Goal: Navigation & Orientation: Go to known website

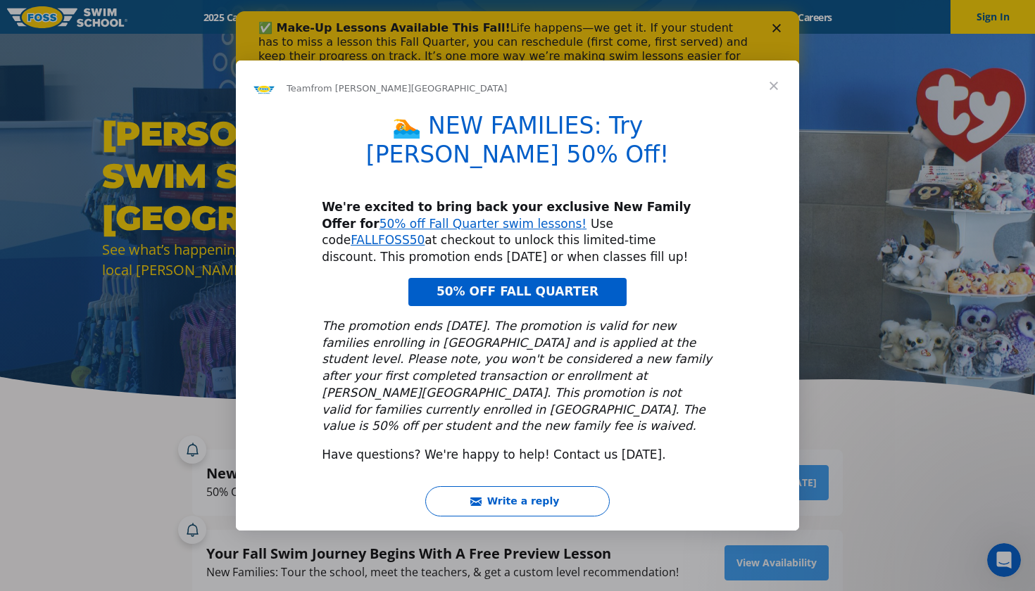
click at [866, 299] on div "Intercom messenger" at bounding box center [517, 295] width 1035 height 591
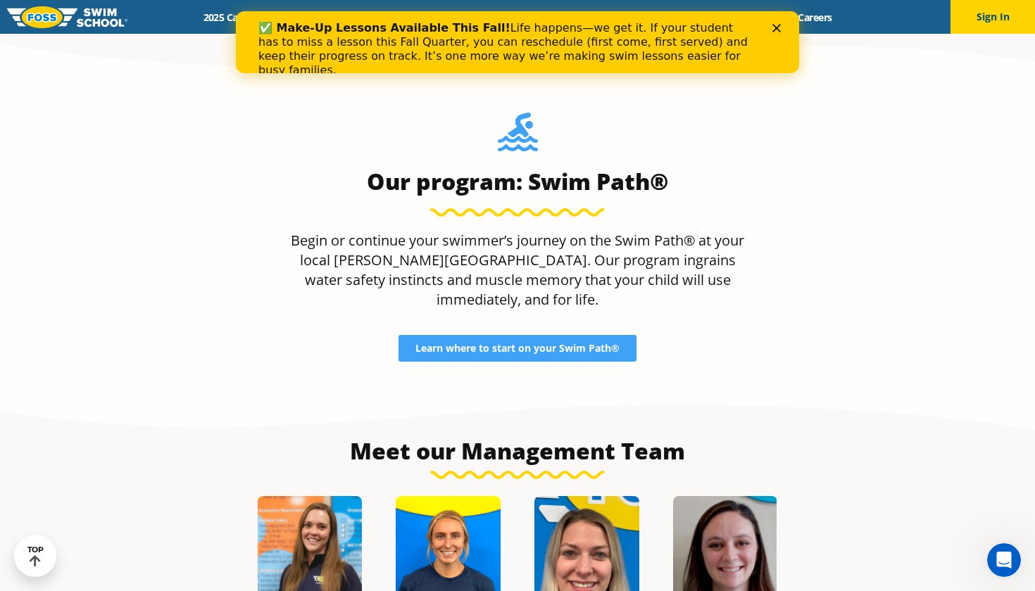
scroll to position [1316, 0]
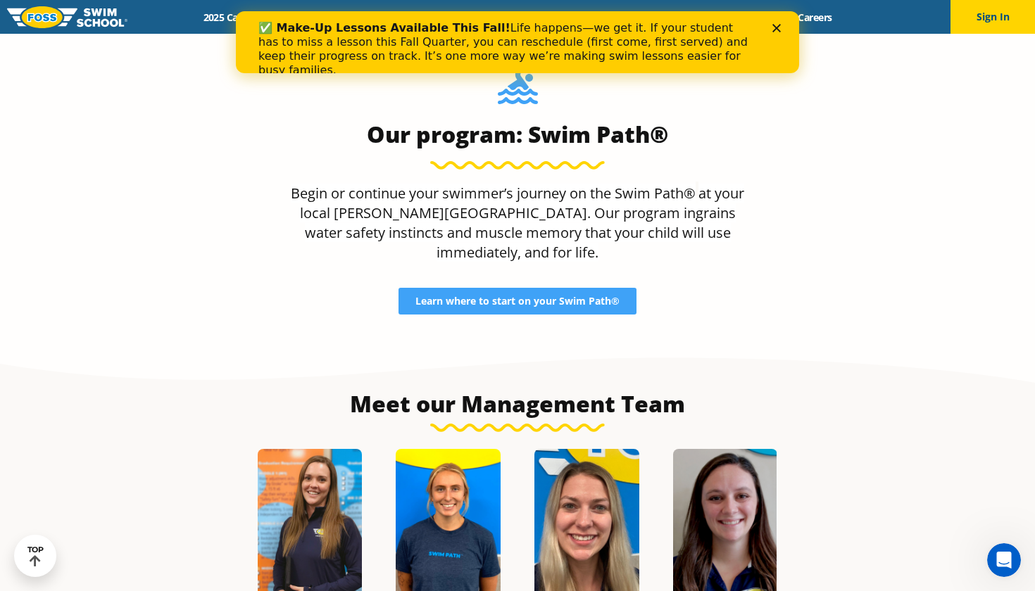
click at [133, 19] on div "2025 Calendar Schools Swim Path® Program About FOSS Swim Like Regan Blog Career…" at bounding box center [517, 17] width 780 height 13
click at [103, 18] on img at bounding box center [67, 17] width 120 height 22
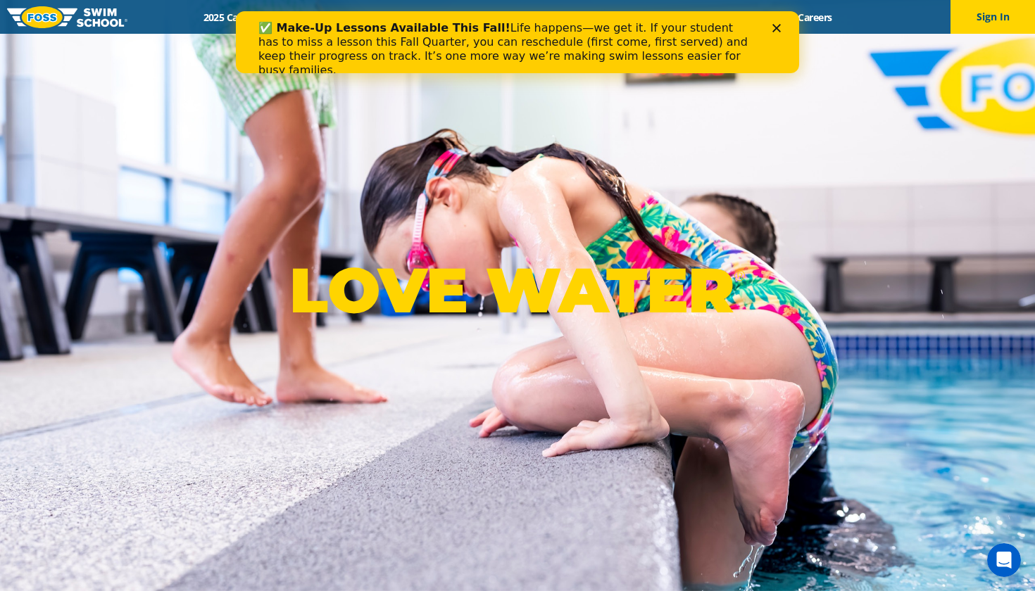
click at [81, 19] on img at bounding box center [67, 17] width 120 height 22
click at [84, 25] on img at bounding box center [67, 17] width 120 height 22
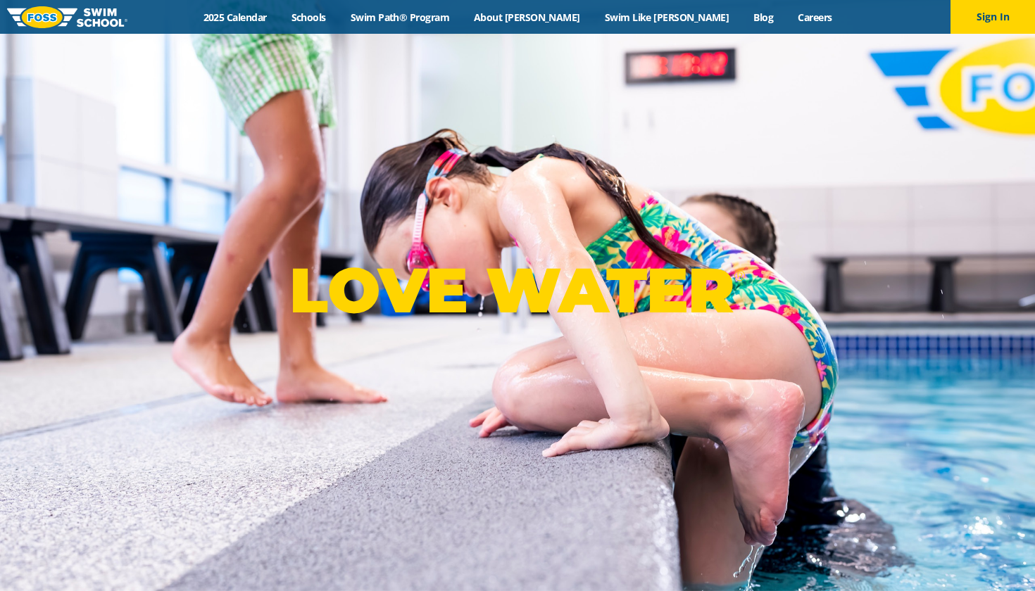
click at [107, 30] on link at bounding box center [67, 17] width 120 height 34
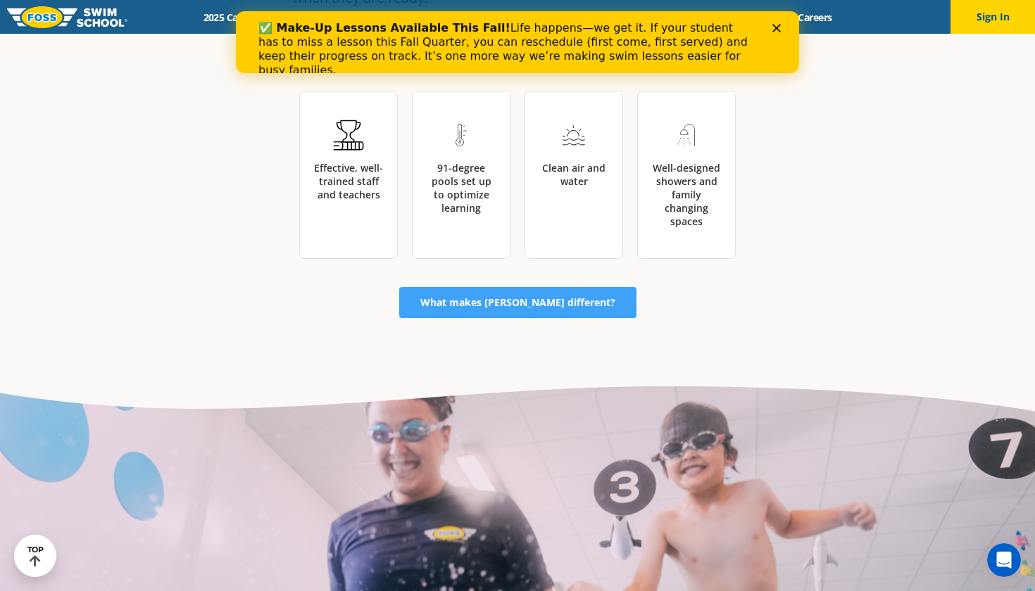
scroll to position [2376, 0]
